Goal: Task Accomplishment & Management: Use online tool/utility

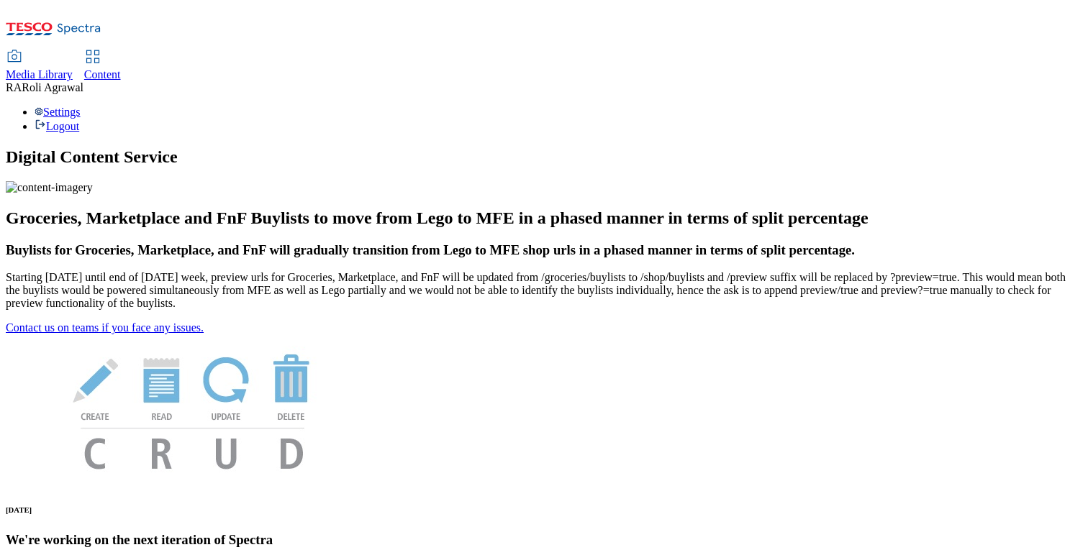
click at [121, 68] on span "Content" at bounding box center [102, 74] width 37 height 12
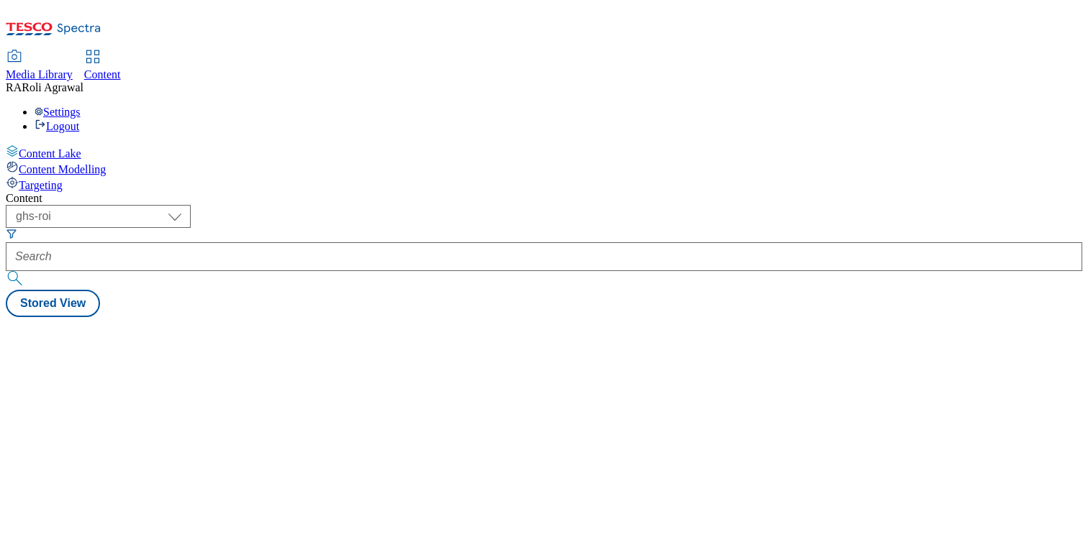
click at [93, 176] on div "Targeting" at bounding box center [544, 184] width 1076 height 16
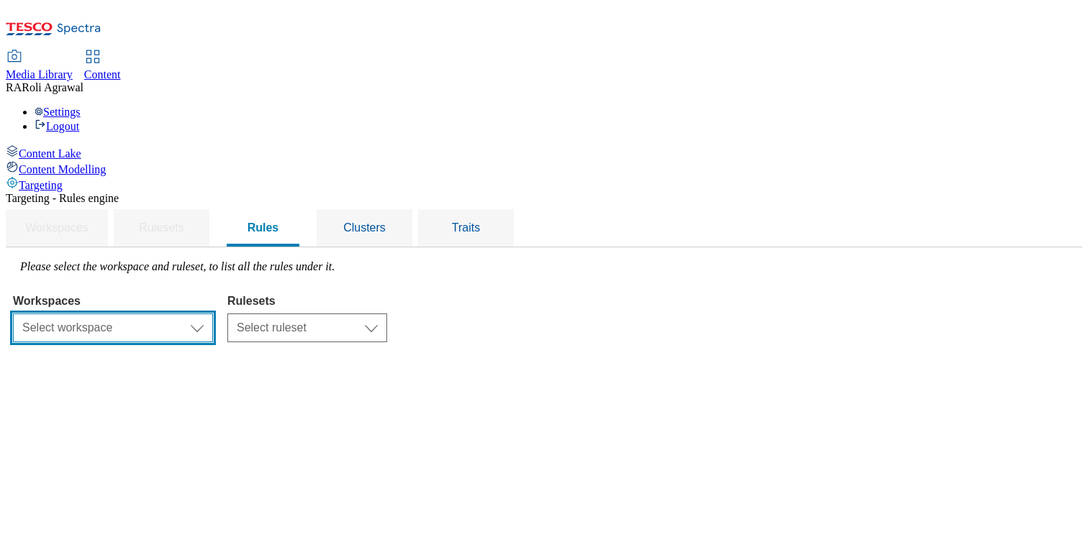
click at [213, 314] on select "Select workspace Content" at bounding box center [113, 328] width 200 height 29
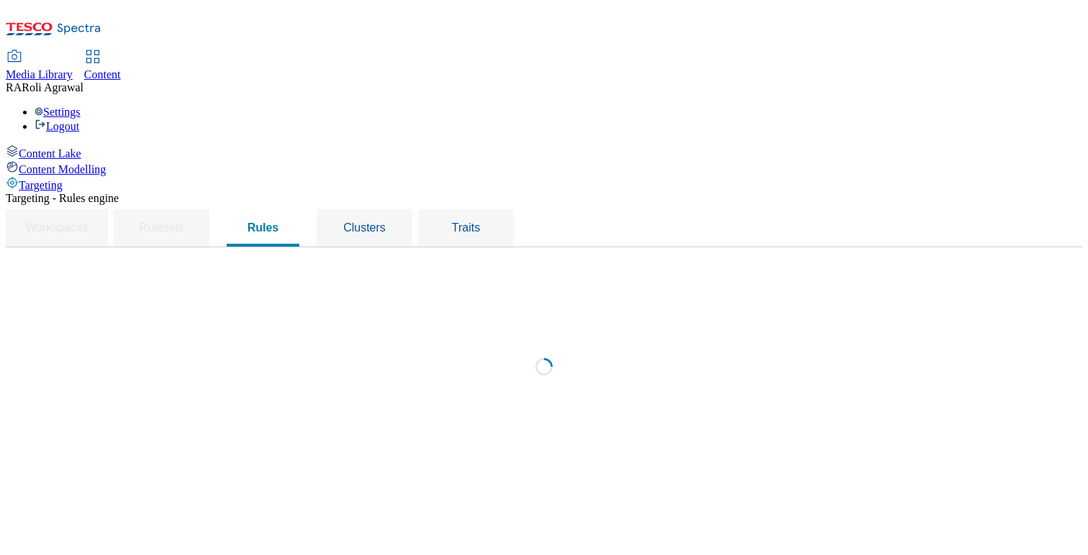
click at [489, 260] on div "Loading" at bounding box center [544, 371] width 1062 height 222
select select "f510054f-adaa-4692-b570-80fa3897127a"
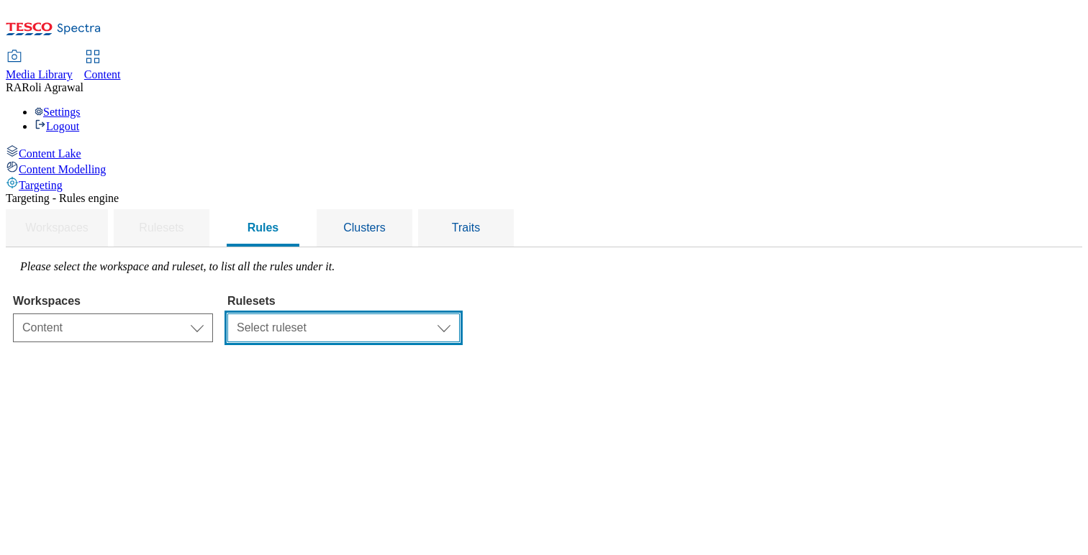
click at [460, 314] on select "Select ruleset ghs-uk" at bounding box center [343, 328] width 232 height 29
select select "48eb89cc-c22c-49b3-9be3-6f8cd5821d05"
